Goal: Transaction & Acquisition: Obtain resource

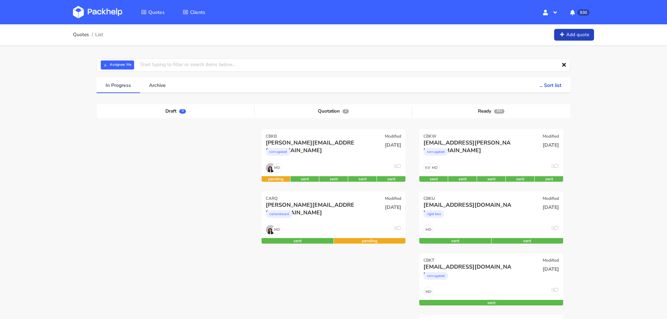
click at [586, 31] on link "Add quote" at bounding box center [574, 35] width 40 height 12
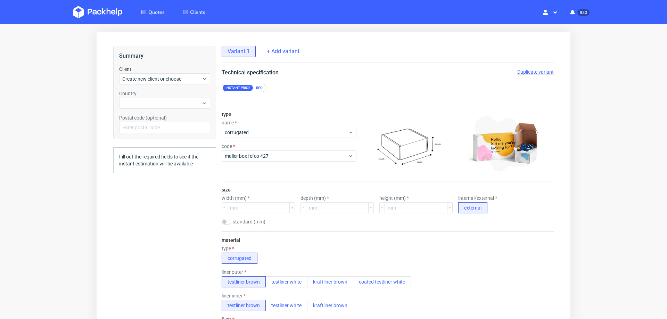
scroll to position [28, 0]
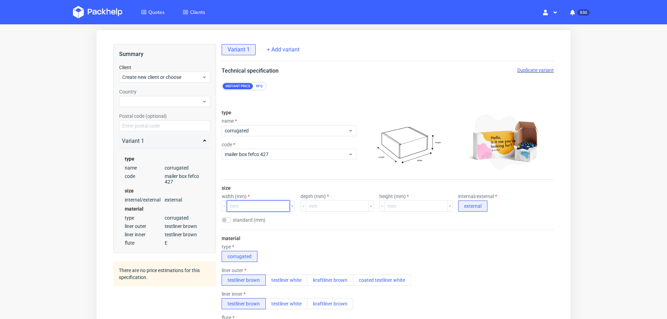
click at [263, 206] on input "number" at bounding box center [258, 206] width 63 height 11
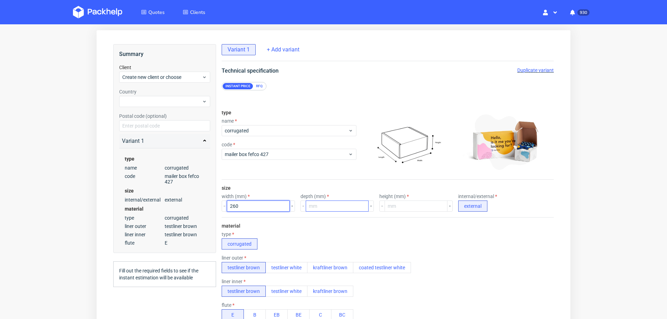
type input "260"
click at [342, 207] on input "number" at bounding box center [337, 206] width 63 height 11
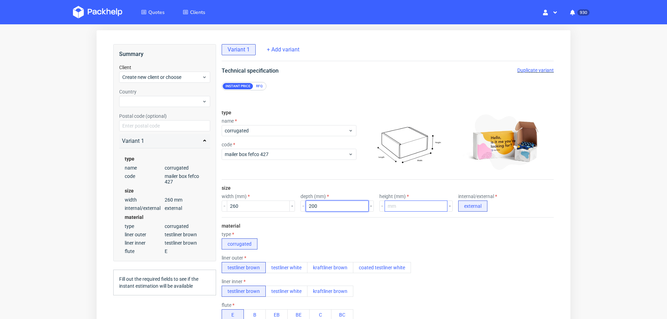
type input "200"
click at [385, 203] on input "number" at bounding box center [416, 206] width 63 height 11
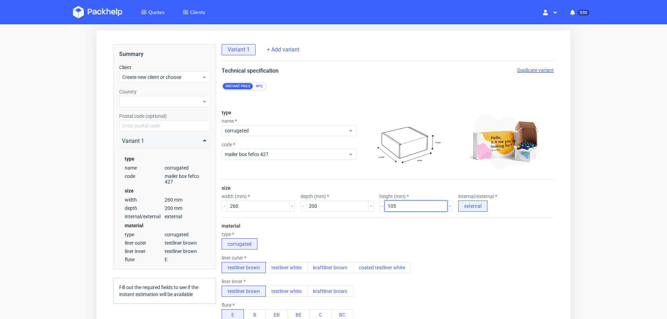
type input "105"
click at [418, 219] on div "material type corrugated liner outer testliner brown testliner white kraftliner…" at bounding box center [388, 284] width 332 height 134
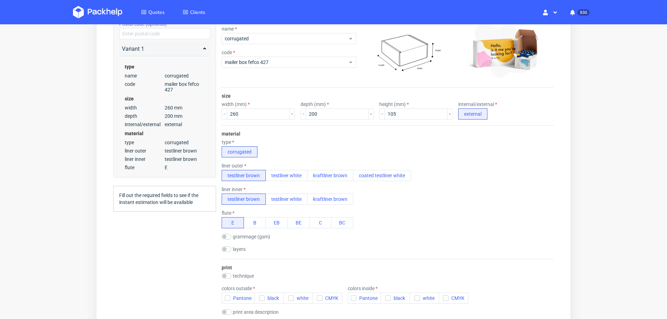
scroll to position [128, 0]
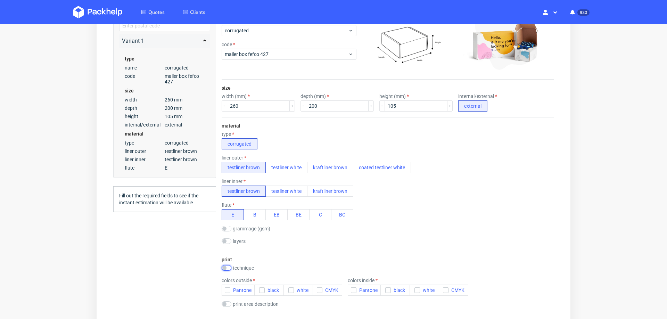
click at [228, 265] on input "checkbox" at bounding box center [227, 268] width 10 height 6
checkbox input "true"
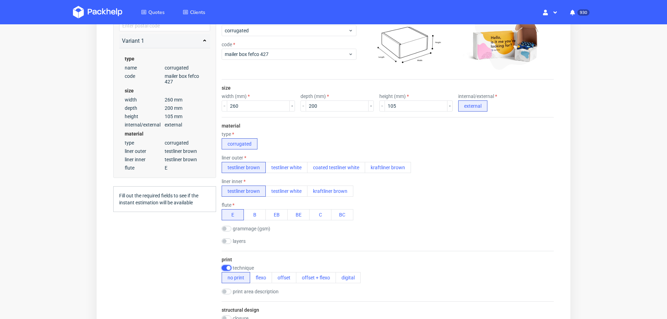
scroll to position [168, 0]
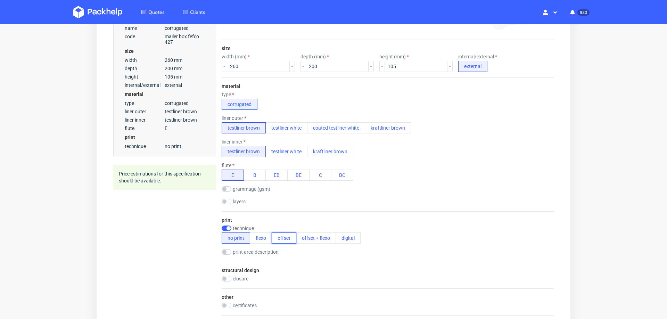
click at [286, 238] on button "offset" at bounding box center [284, 238] width 25 height 11
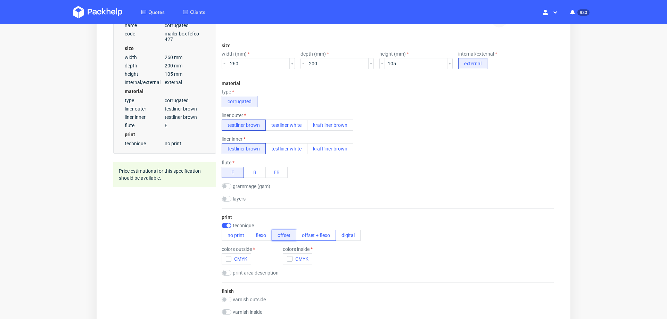
scroll to position [2, 0]
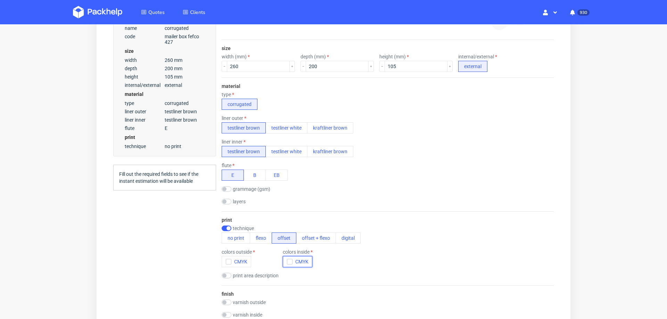
click at [291, 261] on use "button" at bounding box center [289, 262] width 3 height 2
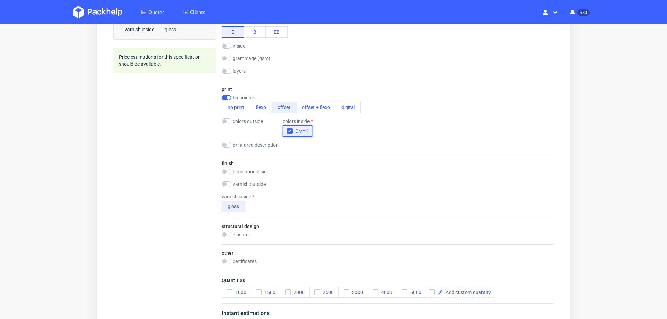
scroll to position [312, 0]
click at [227, 231] on input "checkbox" at bounding box center [227, 234] width 10 height 6
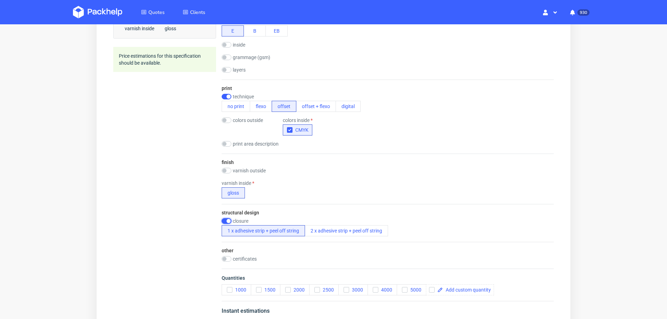
scroll to position [2, 0]
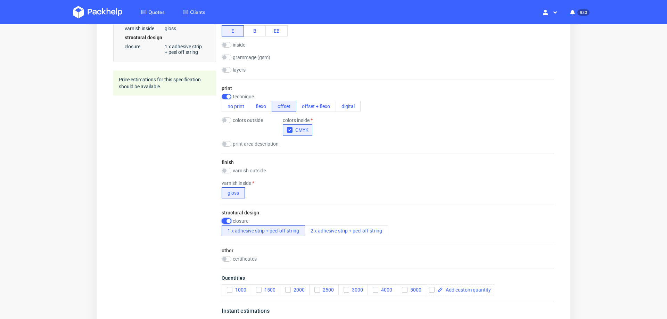
click at [225, 219] on input "checkbox" at bounding box center [227, 221] width 10 height 6
checkbox input "false"
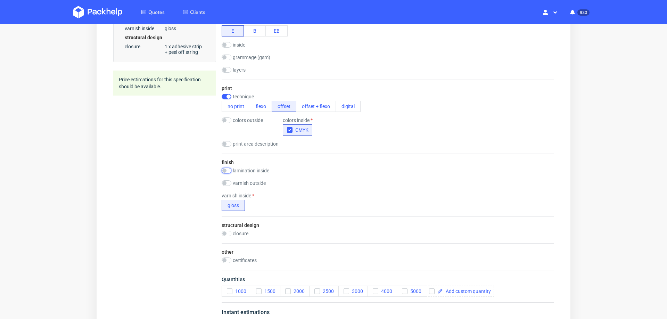
click at [229, 168] on input "checkbox" at bounding box center [227, 171] width 10 height 6
checkbox input "true"
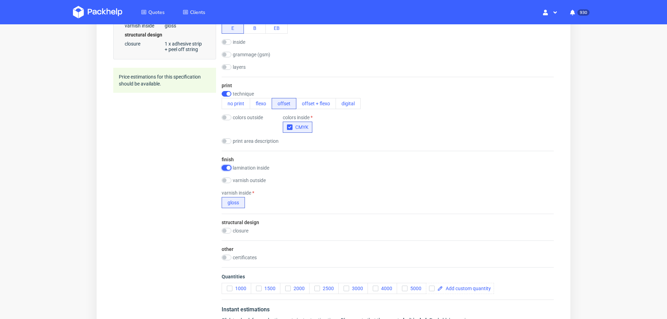
scroll to position [0, 0]
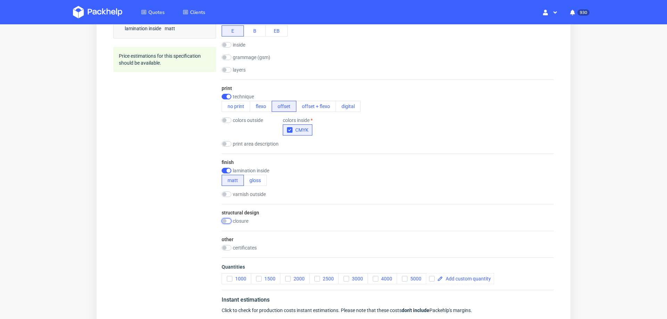
click at [229, 221] on input "checkbox" at bounding box center [227, 221] width 10 height 6
checkbox input "true"
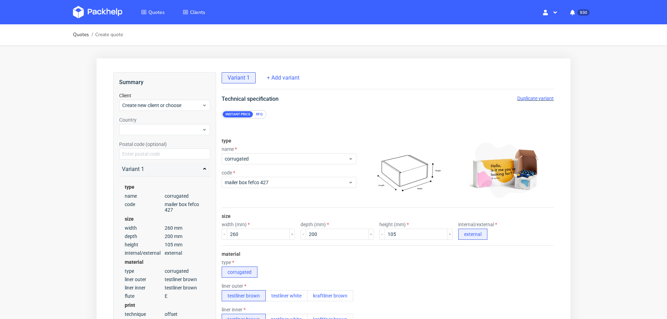
click at [259, 113] on div "RFQ" at bounding box center [259, 114] width 12 height 6
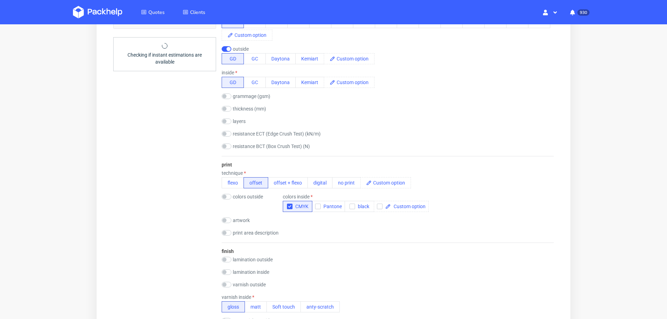
scroll to position [346, 0]
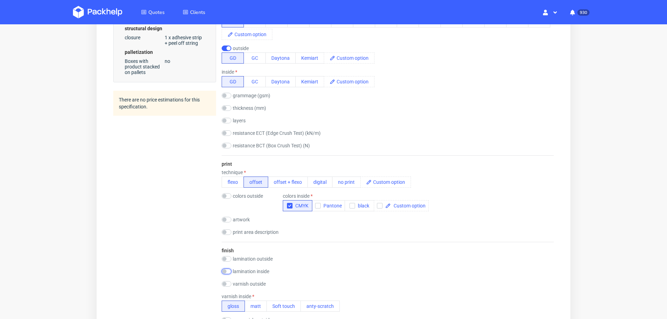
click at [225, 269] on input "checkbox" at bounding box center [227, 272] width 10 height 6
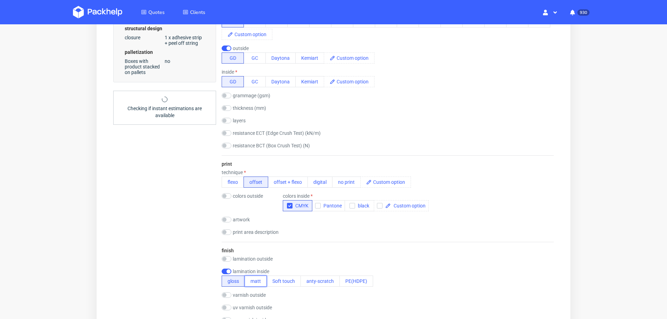
click at [250, 282] on button "matt" at bounding box center [256, 281] width 22 height 11
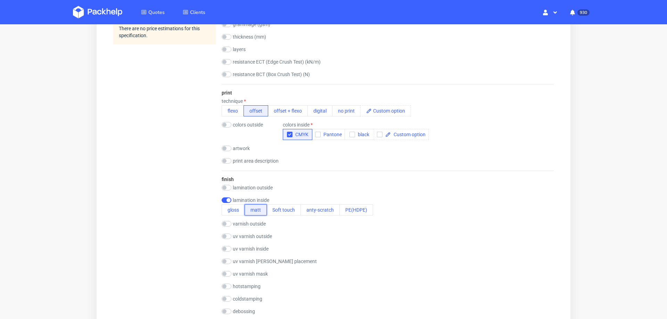
scroll to position [414, 0]
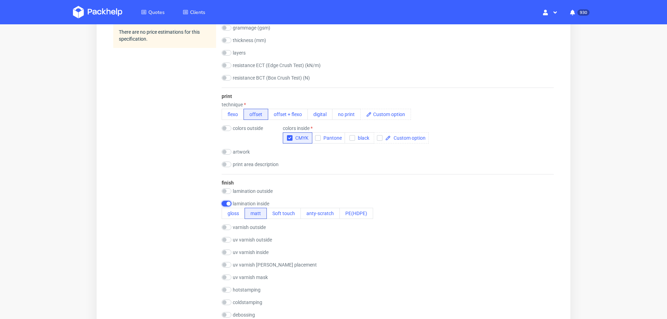
click at [225, 204] on input "checkbox" at bounding box center [227, 204] width 10 height 6
checkbox input "false"
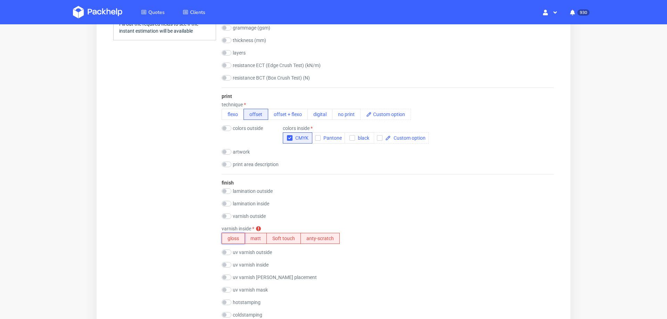
click at [228, 239] on button "gloss" at bounding box center [233, 238] width 23 height 11
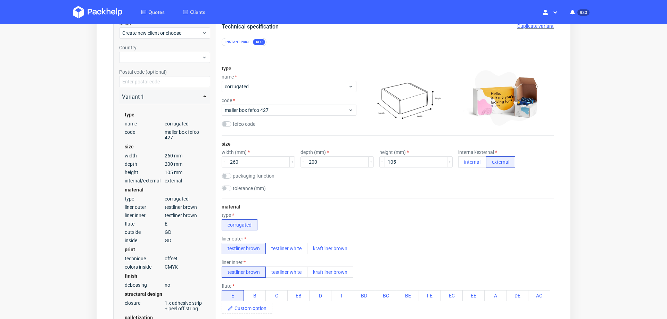
scroll to position [69, 0]
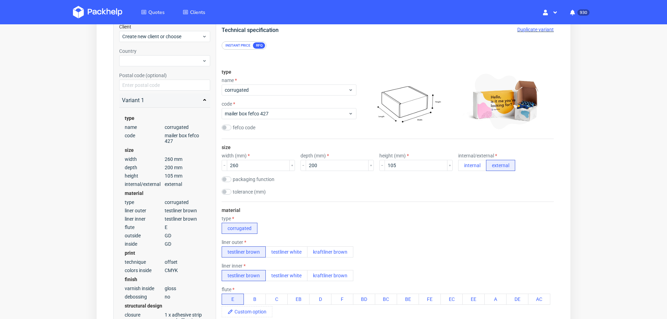
click at [238, 47] on div "Instant price" at bounding box center [238, 45] width 31 height 6
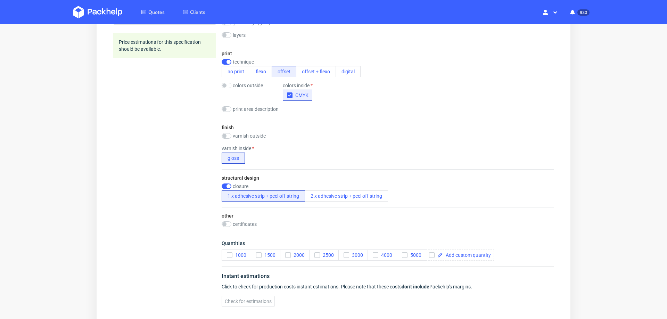
scroll to position [359, 0]
click at [467, 252] on span at bounding box center [467, 254] width 48 height 5
click at [406, 252] on icon "button" at bounding box center [404, 254] width 5 height 5
click at [432, 253] on input "checkbox" at bounding box center [432, 254] width 6 height 6
checkbox input "true"
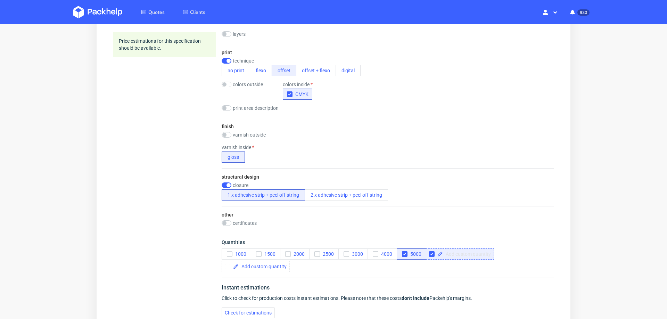
click at [466, 252] on span at bounding box center [467, 254] width 48 height 5
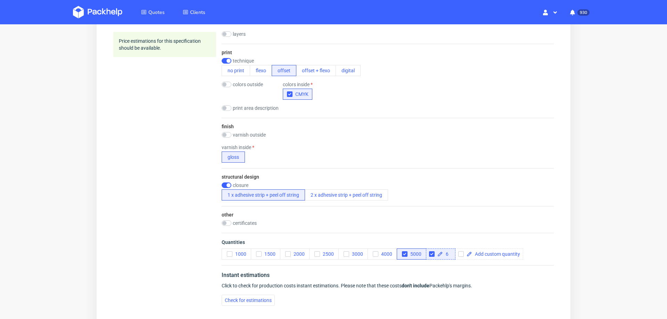
scroll to position [0, 0]
click at [500, 192] on div "closure 1 x adhesive strip + peel off string 2 x adhesive strip + peel off stri…" at bounding box center [388, 191] width 332 height 18
checkbox input "true"
click at [249, 299] on span "Check for estimations" at bounding box center [248, 300] width 47 height 5
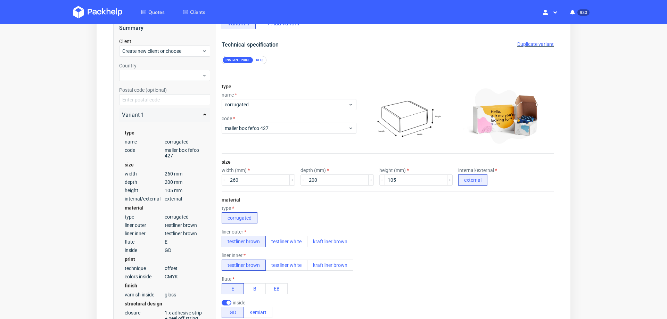
scroll to position [46, 0]
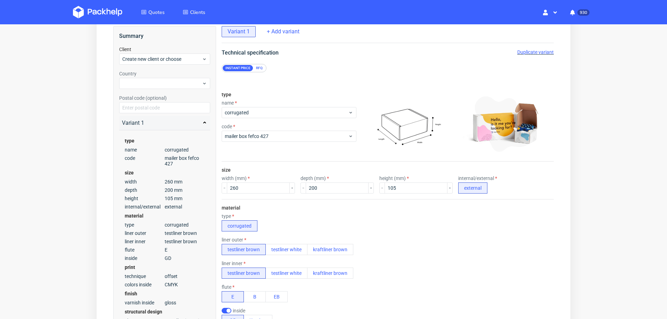
click at [531, 53] on span "Duplicate variant" at bounding box center [536, 52] width 36 height 6
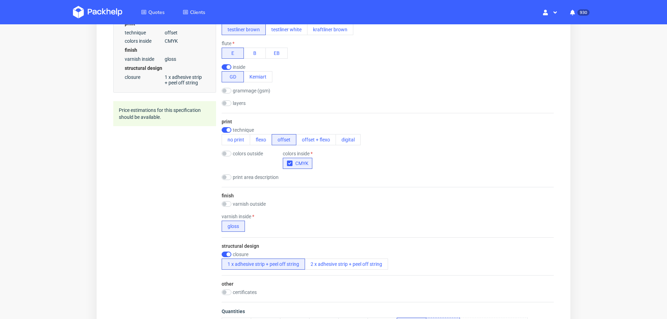
scroll to position [290, 0]
click at [229, 150] on input "checkbox" at bounding box center [227, 153] width 10 height 6
checkbox input "true"
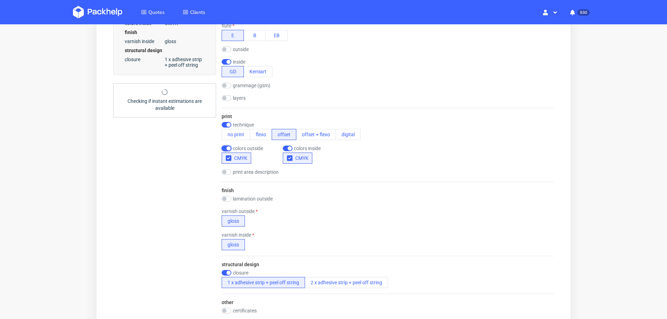
scroll to position [329, 0]
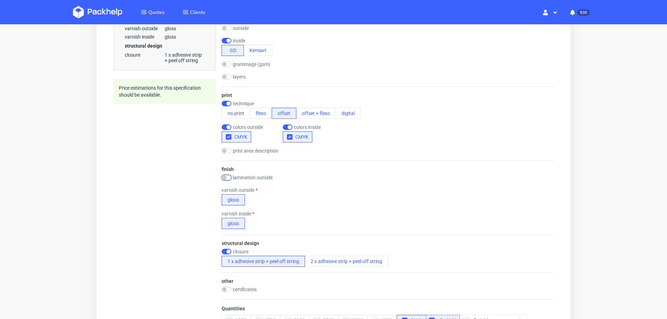
click at [229, 175] on input "checkbox" at bounding box center [227, 178] width 10 height 6
checkbox input "true"
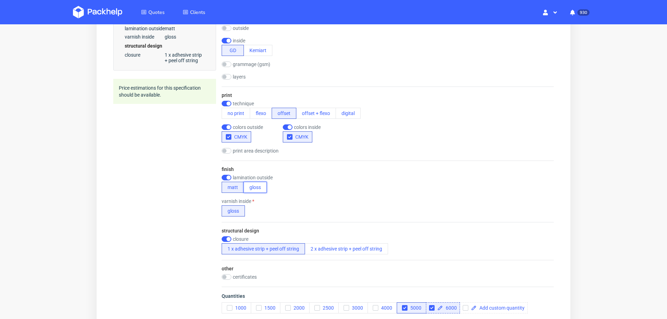
click at [257, 189] on button "gloss" at bounding box center [255, 187] width 23 height 11
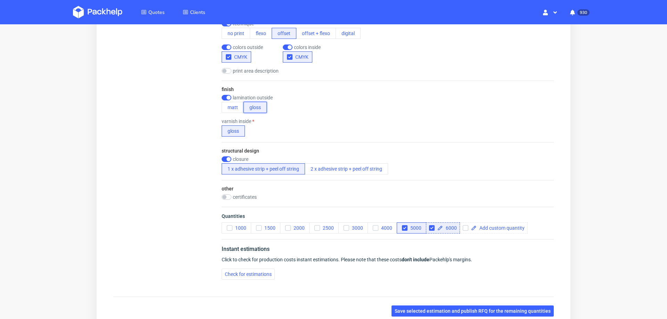
scroll to position [409, 0]
click at [256, 271] on span "Check for estimations" at bounding box center [248, 273] width 47 height 5
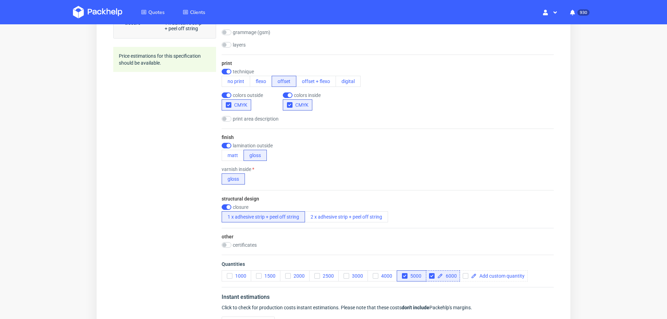
scroll to position [357, 0]
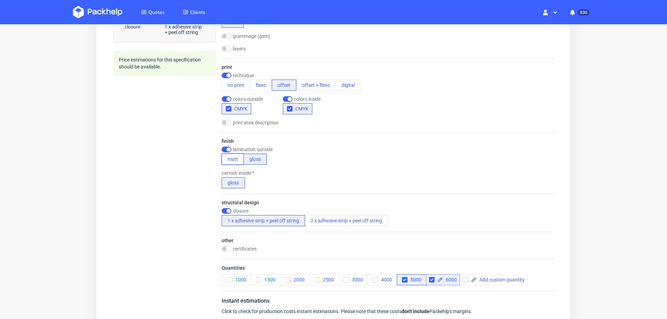
click at [232, 161] on button "matt" at bounding box center [233, 159] width 22 height 11
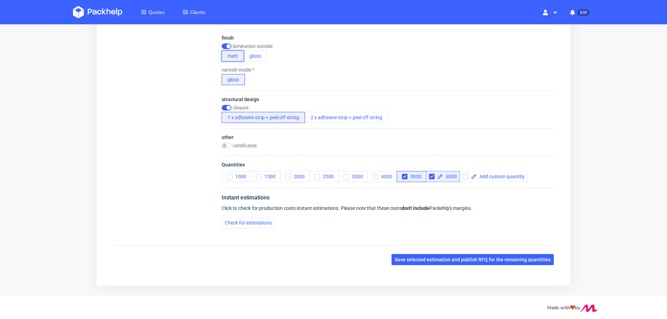
scroll to position [461, 0]
click at [259, 220] on span "Check for estimations" at bounding box center [248, 222] width 47 height 5
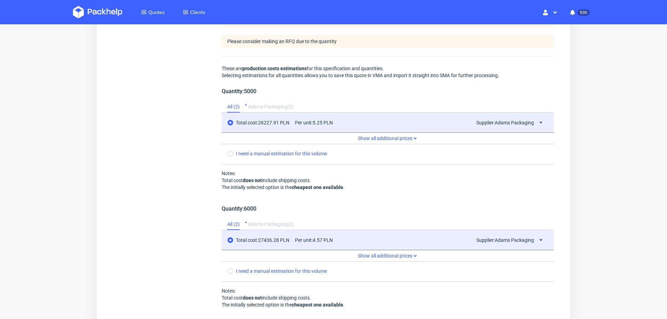
scroll to position [690, 0]
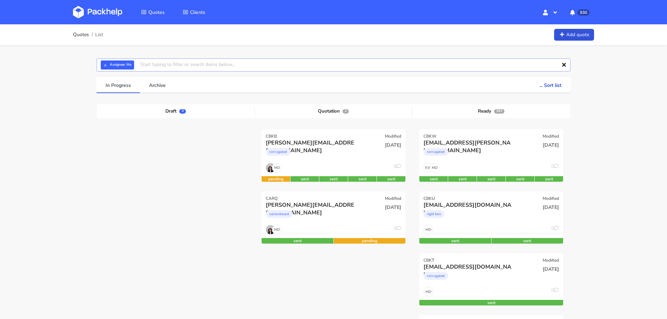
click at [358, 67] on input "text" at bounding box center [334, 64] width 474 height 13
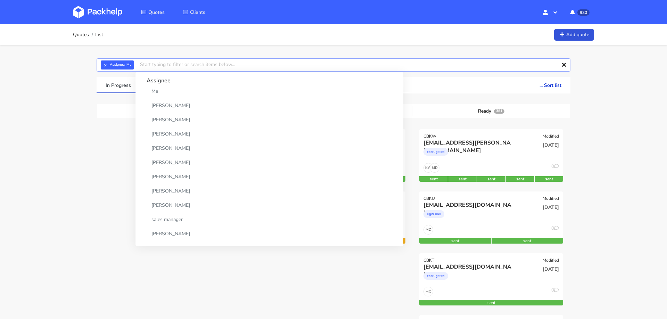
paste input "jules@elvou.com"
type input "jules@elvou.com"
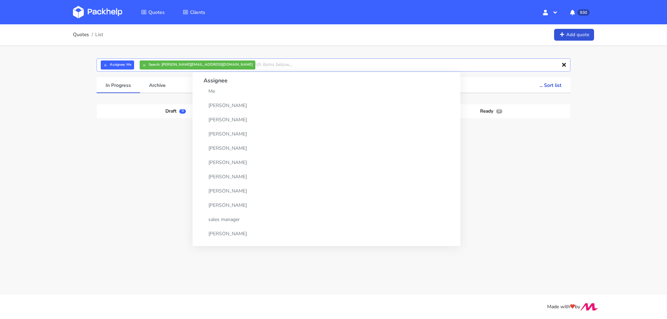
paste input "jules@elvou.com"
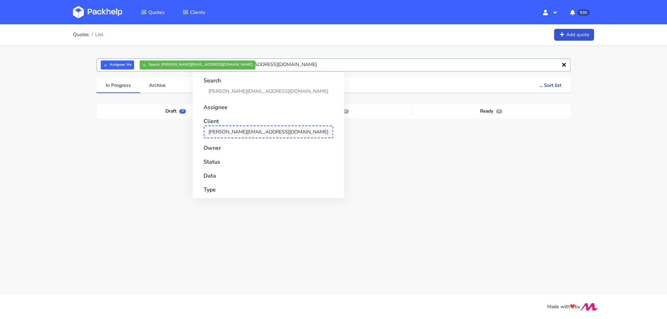
type input "jules@elvou.com"
click at [208, 128] on link "jules@elvou.com" at bounding box center [269, 131] width 130 height 13
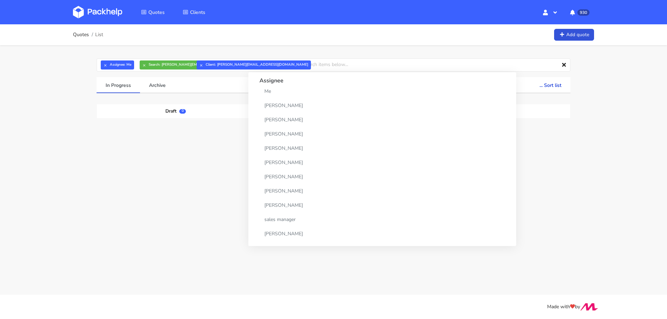
click at [142, 212] on div "Draft 0 Quotation 0 Ready 0" at bounding box center [334, 158] width 474 height 109
click at [144, 65] on button "×" at bounding box center [144, 64] width 9 height 9
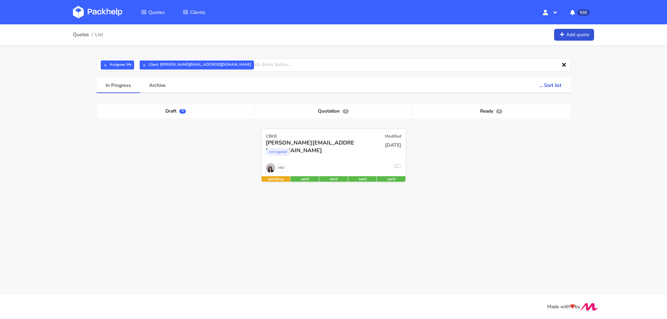
click at [317, 154] on div "corrugated" at bounding box center [312, 154] width 92 height 14
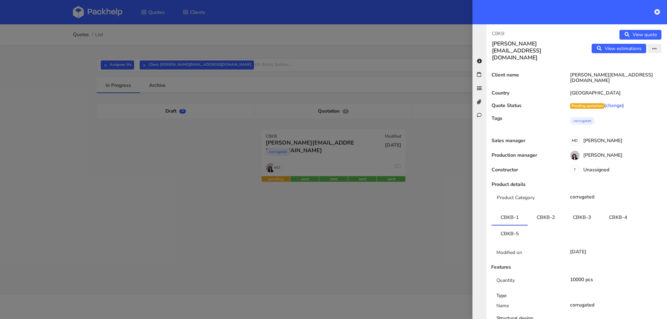
click at [653, 51] on icon "button" at bounding box center [654, 49] width 5 height 5
click at [640, 63] on link "Edit quote" at bounding box center [631, 62] width 61 height 11
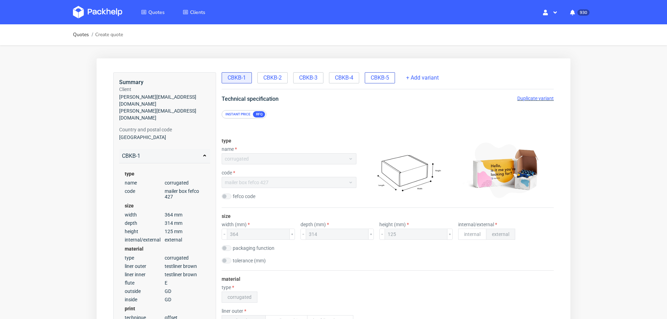
click at [371, 77] on span "CBKB-5" at bounding box center [380, 78] width 18 height 8
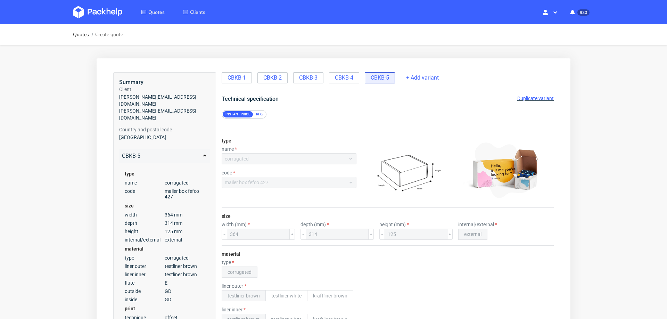
click at [520, 97] on span "Duplicate variant" at bounding box center [536, 99] width 36 height 6
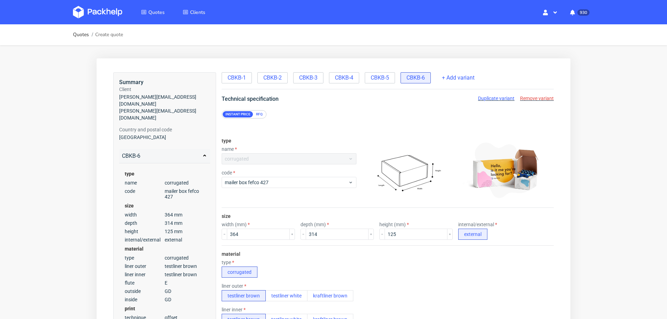
click at [259, 115] on div "RFQ" at bounding box center [259, 114] width 12 height 6
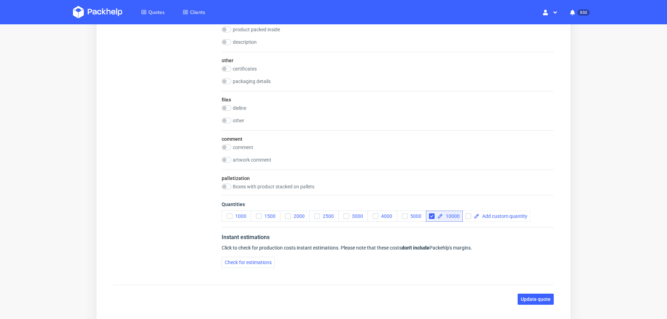
scroll to position [826, 0]
click at [521, 296] on span "Update quote" at bounding box center [536, 298] width 30 height 5
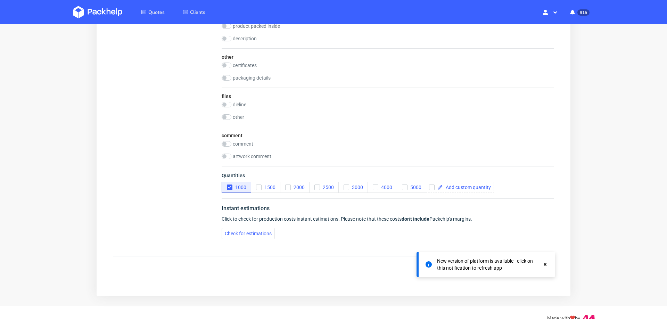
scroll to position [712, 0]
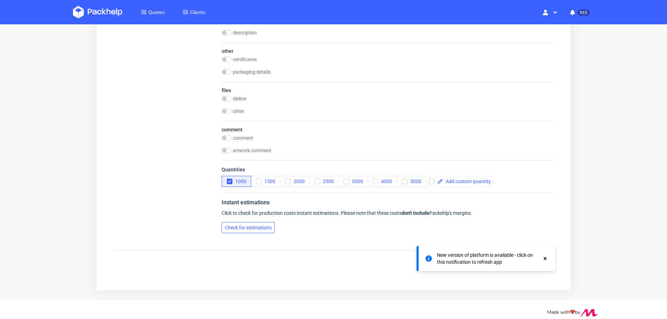
click at [230, 225] on span "Check for estimations" at bounding box center [248, 227] width 47 height 5
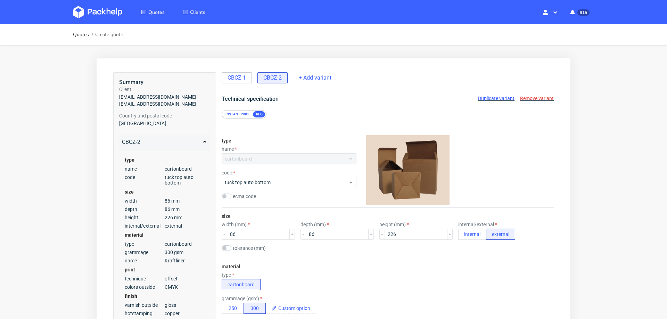
scroll to position [1, 0]
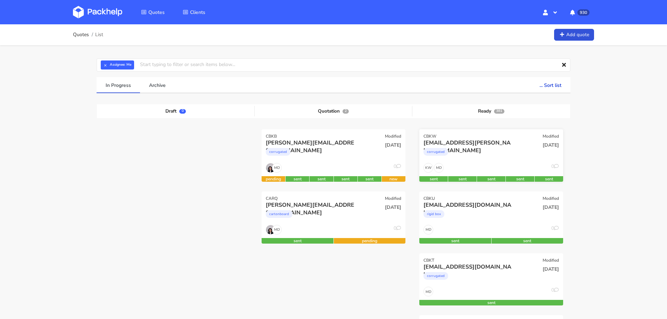
click at [483, 159] on div "corrugated" at bounding box center [470, 154] width 92 height 14
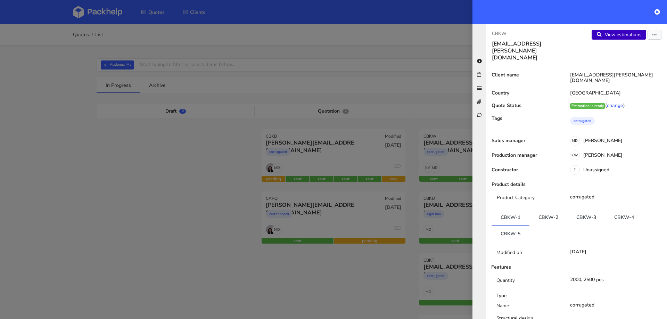
click at [621, 35] on link "View estimations" at bounding box center [619, 35] width 55 height 10
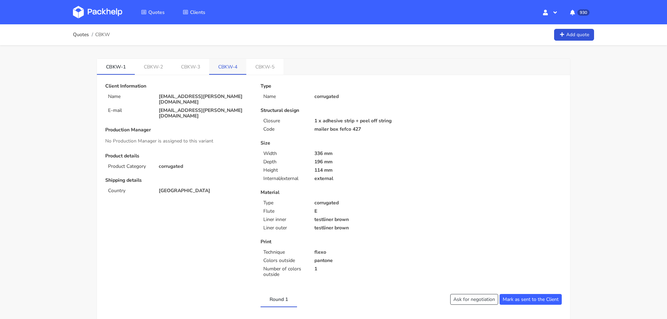
click at [226, 66] on link "CBKW-4" at bounding box center [227, 66] width 37 height 15
click at [99, 32] on span "CBKW" at bounding box center [102, 35] width 15 height 6
copy span "CBKW"
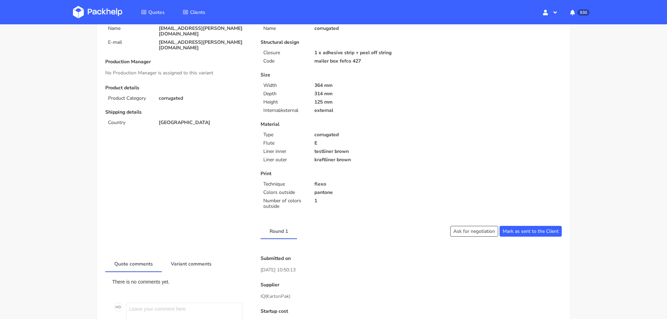
scroll to position [66, 0]
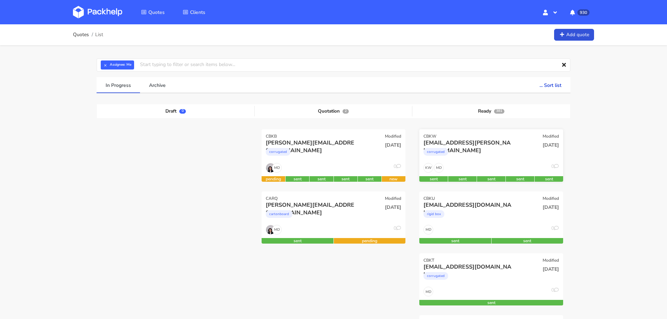
click at [474, 152] on div "corrugated" at bounding box center [470, 154] width 92 height 14
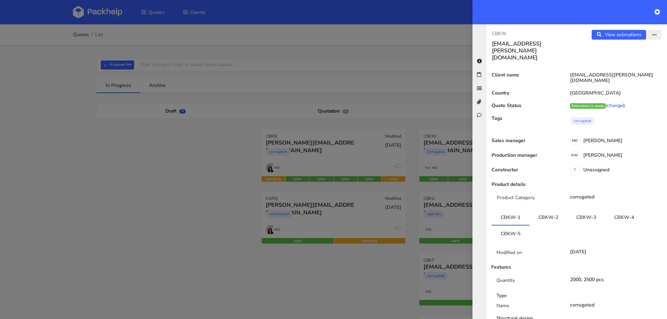
click at [655, 36] on icon "button" at bounding box center [654, 35] width 5 height 5
click at [629, 63] on link "Edit quote" at bounding box center [631, 61] width 61 height 11
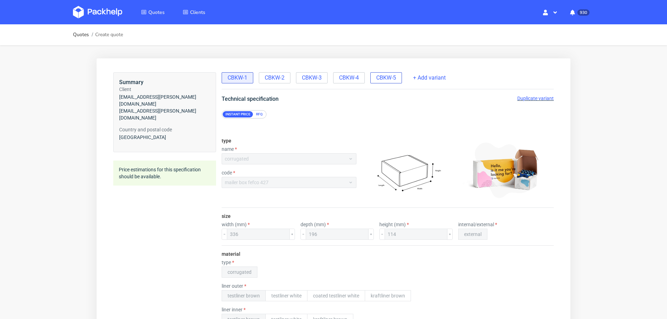
click at [393, 79] on span "CBKW-5" at bounding box center [386, 78] width 20 height 8
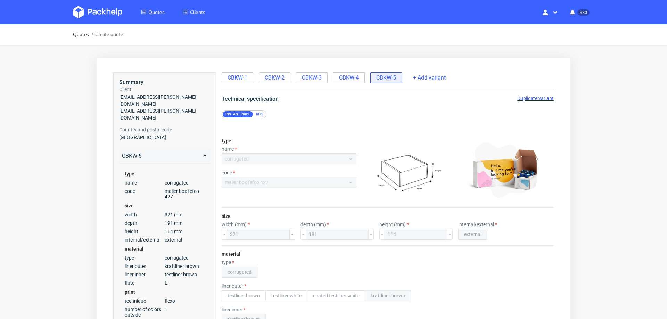
click at [522, 99] on span "Duplicate variant" at bounding box center [536, 99] width 36 height 6
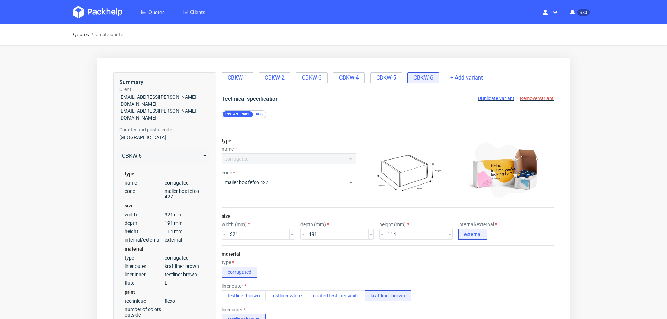
scroll to position [2, 0]
click at [521, 96] on span "Remove variant" at bounding box center [537, 99] width 34 height 6
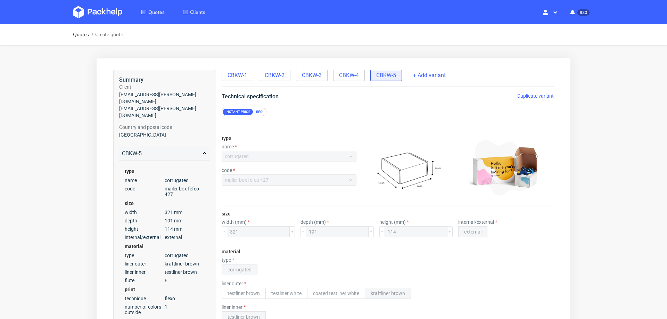
scroll to position [0, 0]
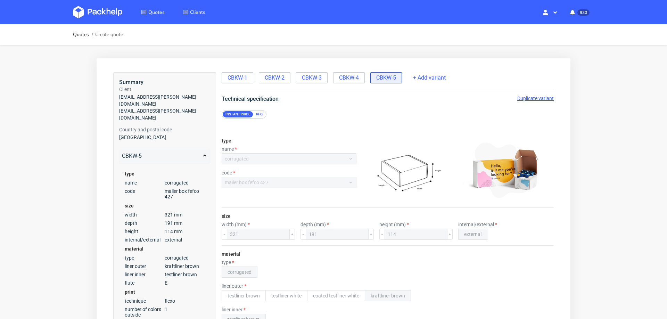
click at [385, 75] on span "CBKW-5" at bounding box center [386, 78] width 20 height 8
click at [344, 79] on span "CBKW-4" at bounding box center [349, 78] width 20 height 8
click at [310, 80] on span "CBKW-3" at bounding box center [312, 78] width 20 height 8
click at [520, 97] on span "Duplicate variant" at bounding box center [536, 99] width 36 height 6
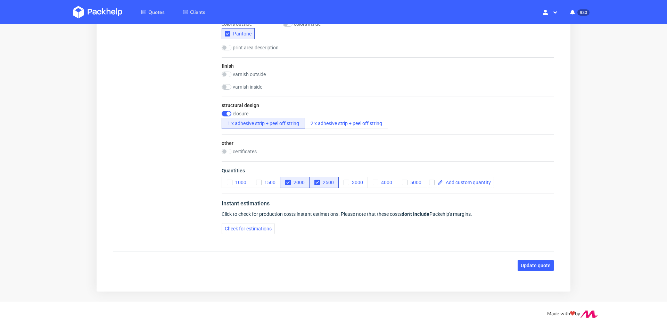
scroll to position [420, 0]
click at [240, 226] on span "Check for estimations" at bounding box center [248, 228] width 47 height 5
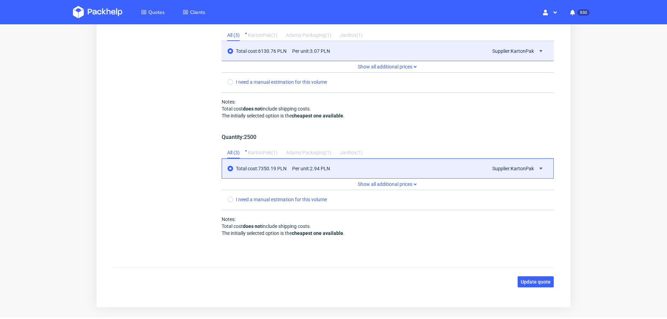
scroll to position [0, 0]
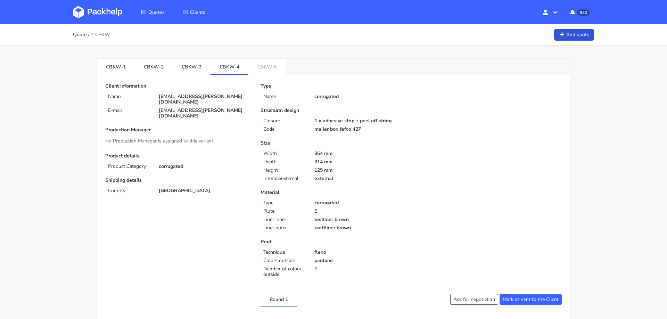
scroll to position [66, 0]
